Goal: Information Seeking & Learning: Find specific fact

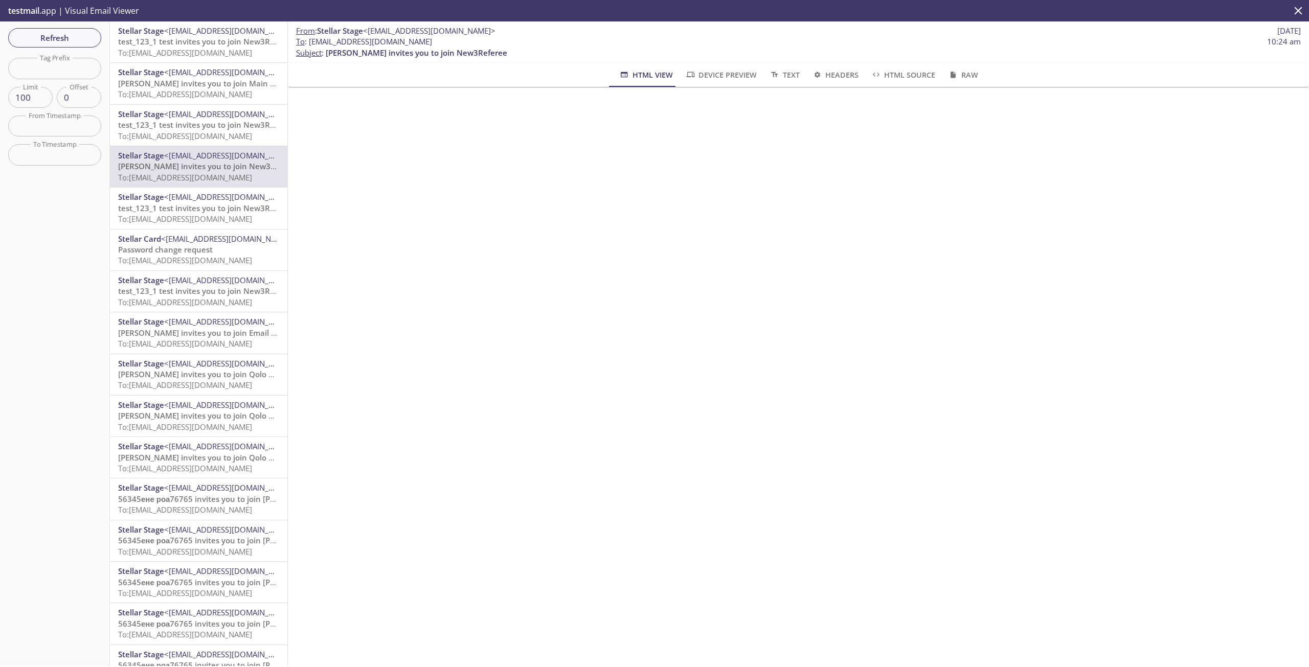
click at [448, 40] on span "To : gulnara.101@inbox.testmail.app 10:24 am" at bounding box center [798, 41] width 1005 height 11
drag, startPoint x: 432, startPoint y: 39, endPoint x: 311, endPoint y: 40, distance: 121.2
click at [311, 40] on span "To : gulnara.101@inbox.testmail.app 10:24 am" at bounding box center [798, 41] width 1005 height 11
copy span "[EMAIL_ADDRESS][DOMAIN_NAME]"
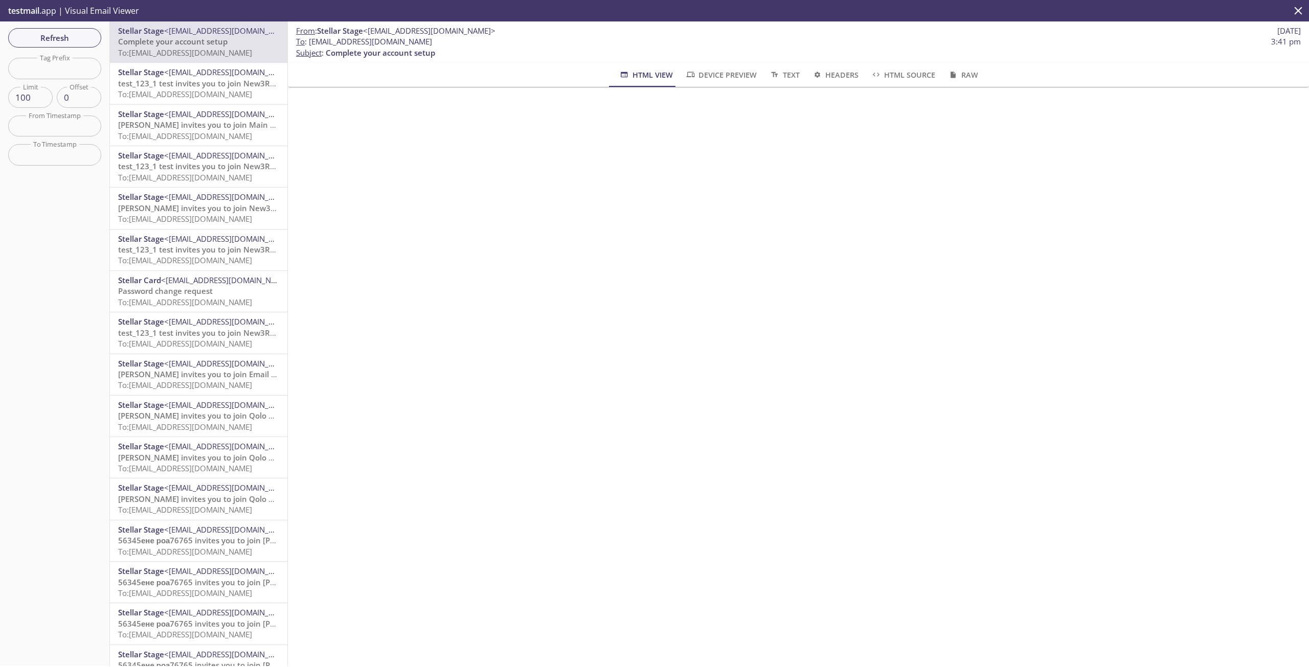
drag, startPoint x: 439, startPoint y: 42, endPoint x: 310, endPoint y: 47, distance: 128.9
click at [310, 47] on span "To : gulnara.104@inbox.testmail.app 3:41 pm" at bounding box center [798, 41] width 1005 height 11
copy span "[EMAIL_ADDRESS][DOMAIN_NAME]"
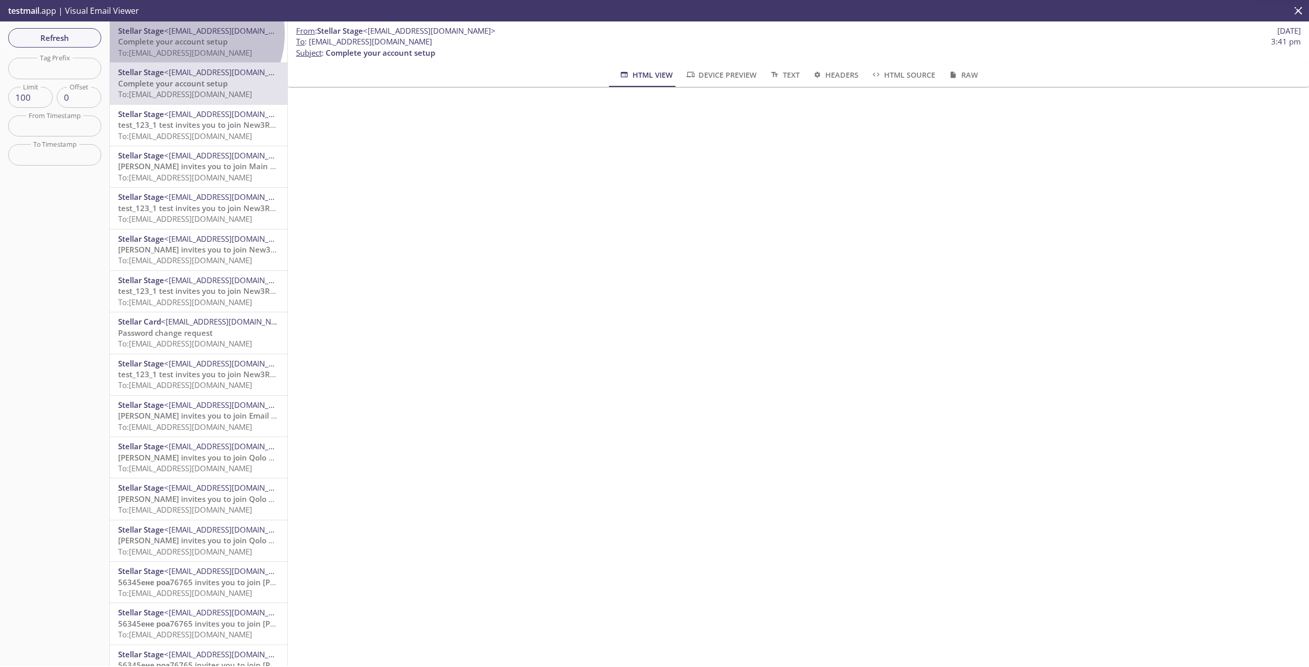
click at [186, 34] on span "<[EMAIL_ADDRESS][DOMAIN_NAME]>" at bounding box center [230, 31] width 132 height 10
